Goal: Task Accomplishment & Management: Manage account settings

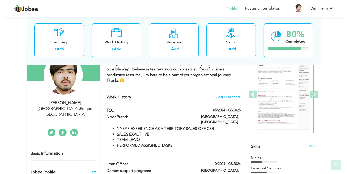
scroll to position [64, 0]
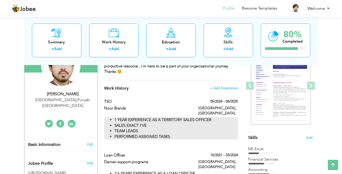
click at [198, 123] on li "SALES EXACT I'VE" at bounding box center [176, 125] width 123 height 5
type input "TSO"
type input "Noor Brands"
type input "05/2024"
type input "06/2025"
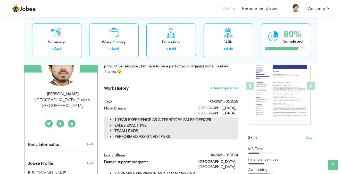
type input "[GEOGRAPHIC_DATA]"
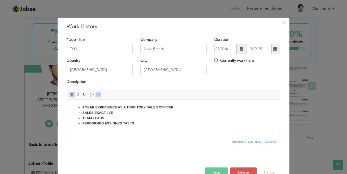
click at [85, 108] on strong "1 YEAR EXPERIENCE AS A TERRITORY SALES OFFICER." at bounding box center [128, 107] width 92 height 4
click at [240, 49] on span at bounding box center [242, 49] width 4 height 4
click at [274, 49] on span at bounding box center [275, 49] width 4 height 4
click at [240, 48] on span at bounding box center [242, 49] width 4 height 4
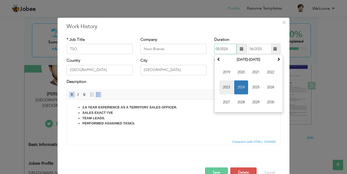
click at [222, 88] on span "2023" at bounding box center [226, 88] width 14 height 14
click at [225, 73] on span "Jan" at bounding box center [226, 73] width 14 height 14
type input "01/2023"
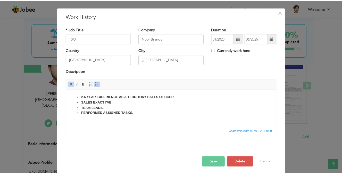
scroll to position [12, 0]
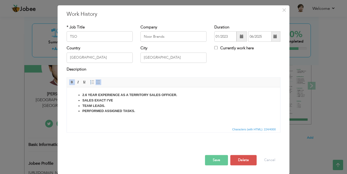
click at [211, 158] on button "Save" at bounding box center [216, 160] width 23 height 10
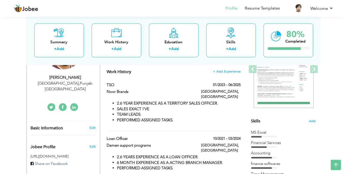
scroll to position [77, 0]
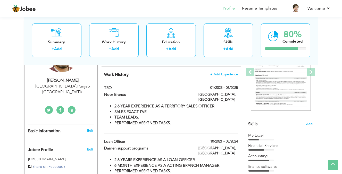
click at [199, 146] on div "[GEOGRAPHIC_DATA], [GEOGRAPHIC_DATA]" at bounding box center [218, 152] width 47 height 12
type input "Loan officer"
type input "Damen support programs"
type input "10/2021"
type input "03/2024"
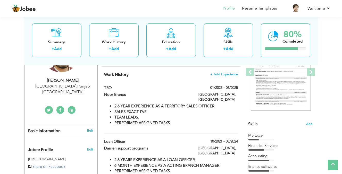
type input "[GEOGRAPHIC_DATA]"
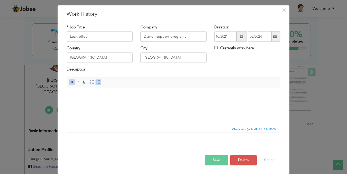
scroll to position [0, 0]
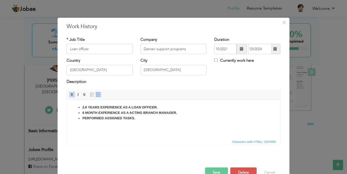
click at [237, 50] on span at bounding box center [241, 49] width 10 height 10
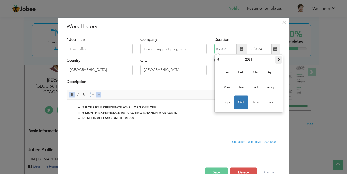
click at [277, 60] on span at bounding box center [279, 60] width 4 height 4
click at [226, 72] on span "Jan" at bounding box center [226, 73] width 14 height 14
type input "01/2022"
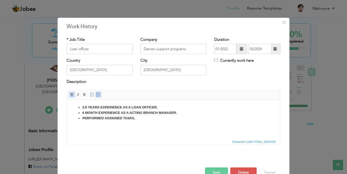
click at [274, 47] on span at bounding box center [275, 49] width 4 height 4
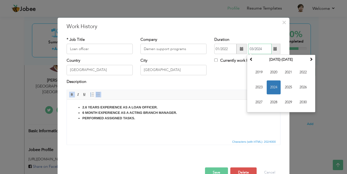
click at [257, 87] on span "2023" at bounding box center [259, 88] width 14 height 14
click at [255, 72] on span "Jan" at bounding box center [259, 73] width 14 height 14
type input "01/2023"
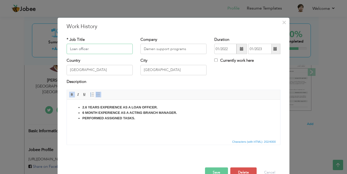
click at [102, 51] on input "Loan officer" at bounding box center [100, 49] width 66 height 10
type input "L"
type input "A"
type input "Personal Assistant To CEO"
click at [188, 50] on input "Damen support programs" at bounding box center [173, 49] width 66 height 10
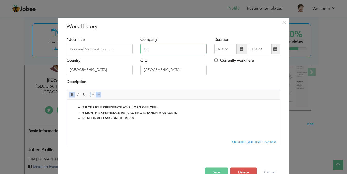
type input "D"
type input "Apsol Private LTD"
click at [165, 68] on input "[GEOGRAPHIC_DATA]" at bounding box center [173, 70] width 66 height 10
type input "H"
type input "[GEOGRAPHIC_DATA]"
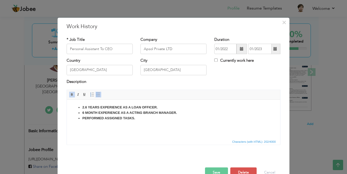
click at [157, 109] on strong "2.6 YEARS EXPERIENCE AS A LOAN OFFICER." at bounding box center [119, 107] width 75 height 4
click at [86, 107] on strong "2.6 YEARS EXPERIENCE AS A PERSONAL ASSISTANT TO CEO" at bounding box center [132, 107] width 101 height 4
click at [178, 114] on li "6 MONTH EXPERIENCE AS A ACTING BRANCH MANAGER." at bounding box center [173, 112] width 182 height 5
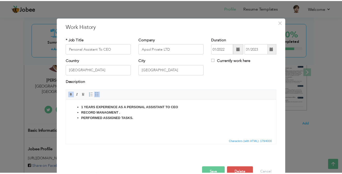
scroll to position [12, 0]
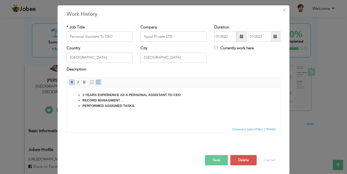
click at [183, 96] on li "1 YEARS EXPERIENCE AS A PERSONAL ASSISTANT TO CEO" at bounding box center [173, 94] width 182 height 5
click at [213, 161] on button "Save" at bounding box center [216, 160] width 23 height 10
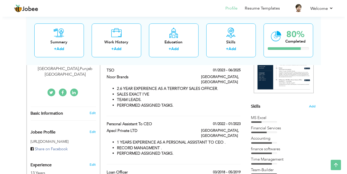
scroll to position [129, 0]
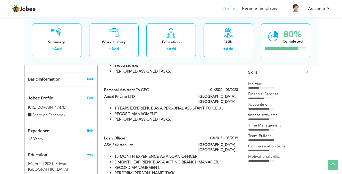
click at [89, 77] on link "Edit" at bounding box center [90, 79] width 6 height 5
type input "Abid"
type input "[PERSON_NAME]"
type input "03067792493"
select select "number:166"
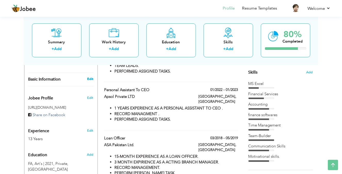
type input "[GEOGRAPHIC_DATA]"
select select "number:15"
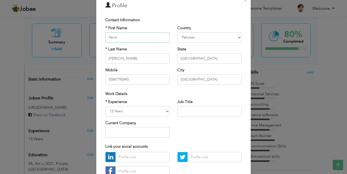
scroll to position [26, 0]
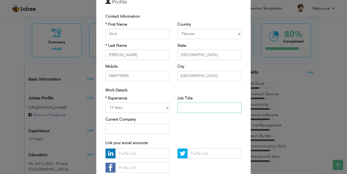
click at [190, 107] on input "text" at bounding box center [209, 107] width 64 height 10
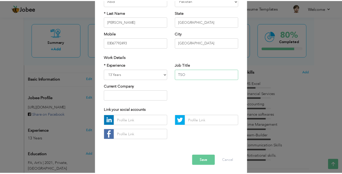
scroll to position [60, 0]
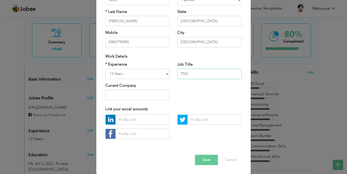
type input "TSO"
click at [204, 160] on button "Save" at bounding box center [206, 160] width 23 height 10
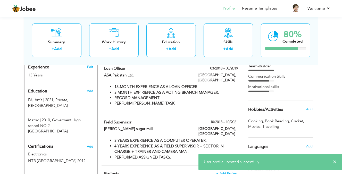
scroll to position [232, 0]
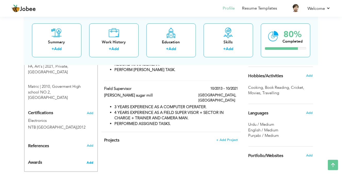
click at [91, 160] on span "Add" at bounding box center [90, 162] width 7 height 5
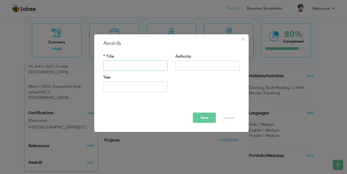
click at [136, 68] on input "text" at bounding box center [135, 66] width 64 height 10
type input "Best Performers"
click at [200, 66] on input "text" at bounding box center [207, 66] width 64 height 10
type input "Noor Brands LHR"
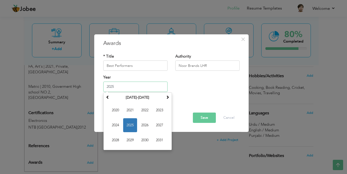
click at [149, 86] on input "2025" at bounding box center [135, 87] width 64 height 10
type input "2"
click at [159, 112] on span "2023" at bounding box center [160, 110] width 14 height 14
type input "2023"
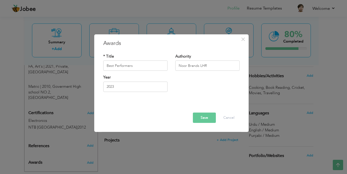
click at [204, 118] on button "Save" at bounding box center [204, 118] width 23 height 10
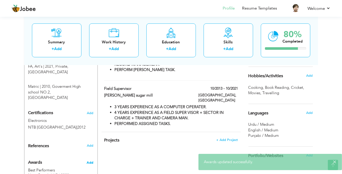
click at [90, 160] on span "Add" at bounding box center [90, 162] width 7 height 5
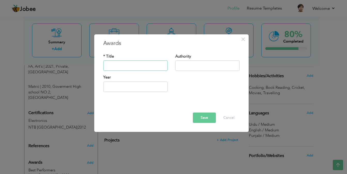
click at [115, 66] on input "text" at bounding box center [135, 66] width 64 height 10
type input "Highest Achievement"
click at [185, 67] on input "text" at bounding box center [207, 66] width 64 height 10
type input "Noor Brands LHR"
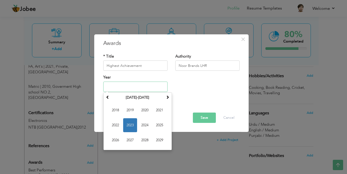
click at [129, 90] on input "text" at bounding box center [135, 87] width 64 height 10
click at [130, 124] on span "2023" at bounding box center [130, 125] width 14 height 14
type input "2023"
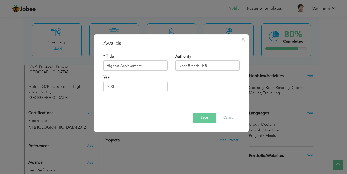
click at [204, 117] on button "Save" at bounding box center [204, 118] width 23 height 10
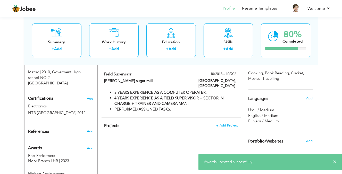
scroll to position [255, 0]
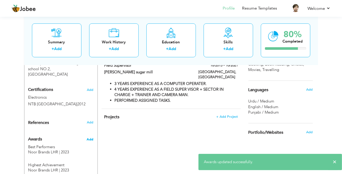
click at [91, 137] on span "Add" at bounding box center [90, 139] width 7 height 5
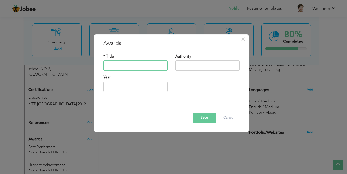
click at [132, 66] on input "text" at bounding box center [135, 66] width 64 height 10
type input "Best Performers"
click at [198, 66] on input "text" at bounding box center [207, 66] width 64 height 10
type input "Noor Brands LHR"
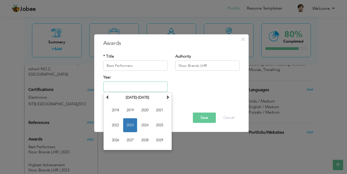
click at [125, 86] on input "text" at bounding box center [135, 87] width 64 height 10
click at [142, 123] on span "2024" at bounding box center [145, 125] width 14 height 14
type input "2024"
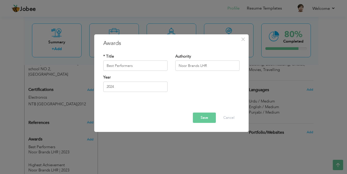
click at [204, 116] on button "Save" at bounding box center [204, 118] width 23 height 10
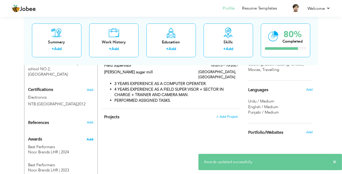
click at [90, 137] on span "Add" at bounding box center [90, 139] width 7 height 5
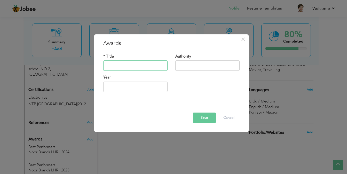
click at [125, 65] on input "text" at bounding box center [135, 66] width 64 height 10
type input "Highest Achievement"
click at [189, 70] on input "text" at bounding box center [207, 66] width 64 height 10
type input "Noor Brands LHR"
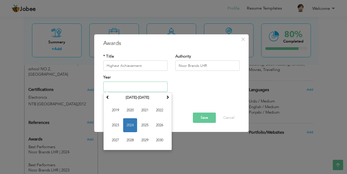
click at [143, 88] on input "text" at bounding box center [135, 87] width 64 height 10
click at [131, 124] on span "2024" at bounding box center [130, 125] width 14 height 14
type input "2024"
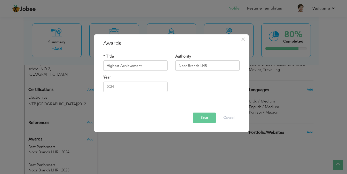
click at [207, 117] on button "Save" at bounding box center [204, 118] width 23 height 10
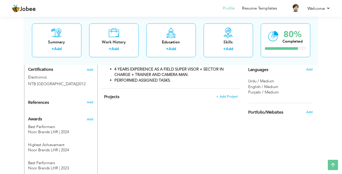
scroll to position [215, 0]
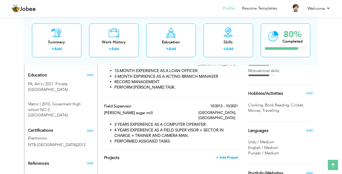
click at [227, 156] on span "+ Add Project" at bounding box center [227, 158] width 22 height 4
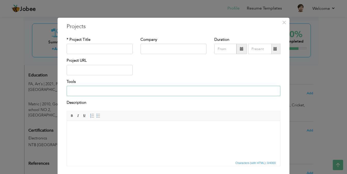
click at [120, 92] on input at bounding box center [174, 91] width 214 height 10
click at [283, 22] on span "×" at bounding box center [284, 22] width 4 height 9
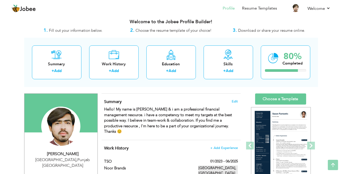
scroll to position [0, 0]
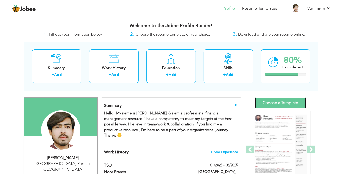
click at [276, 100] on link "Choose a Template" at bounding box center [280, 102] width 51 height 11
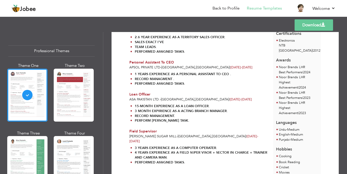
scroll to position [146, 0]
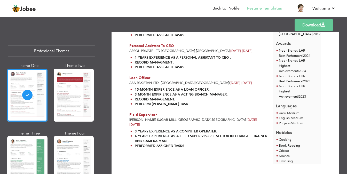
click at [318, 23] on link "Download" at bounding box center [313, 24] width 38 height 11
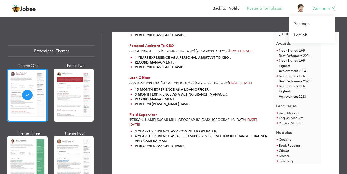
click at [332, 8] on link "Welcome" at bounding box center [323, 8] width 23 height 6
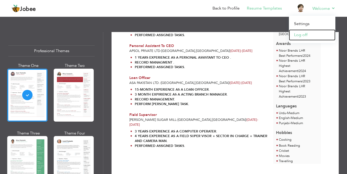
click at [303, 37] on link "Log off" at bounding box center [312, 34] width 46 height 11
